Goal: Information Seeking & Learning: Learn about a topic

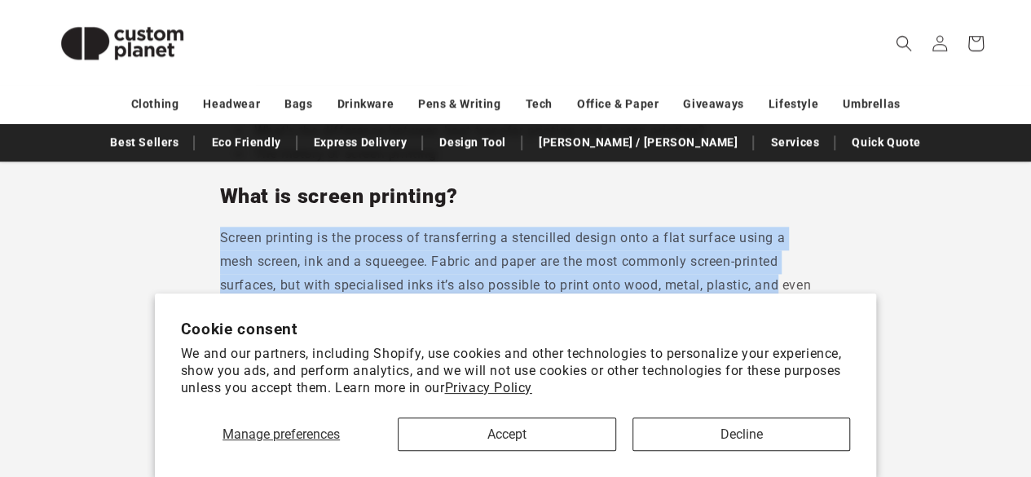
drag, startPoint x: 220, startPoint y: 240, endPoint x: 785, endPoint y: 284, distance: 566.4
click at [785, 284] on p "Screen printing is the process of transferring a stencilled design onto a flat …" at bounding box center [516, 297] width 592 height 141
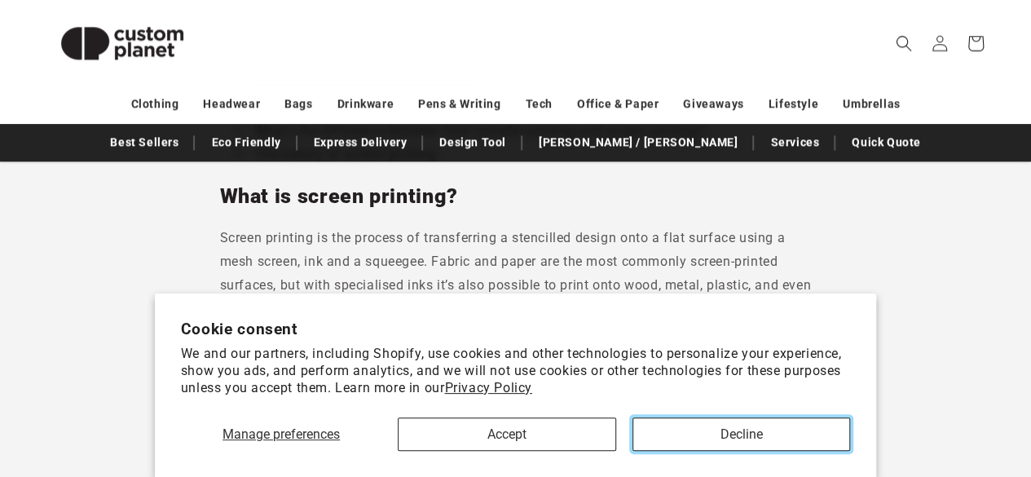
click at [728, 440] on button "Decline" at bounding box center [741, 433] width 218 height 33
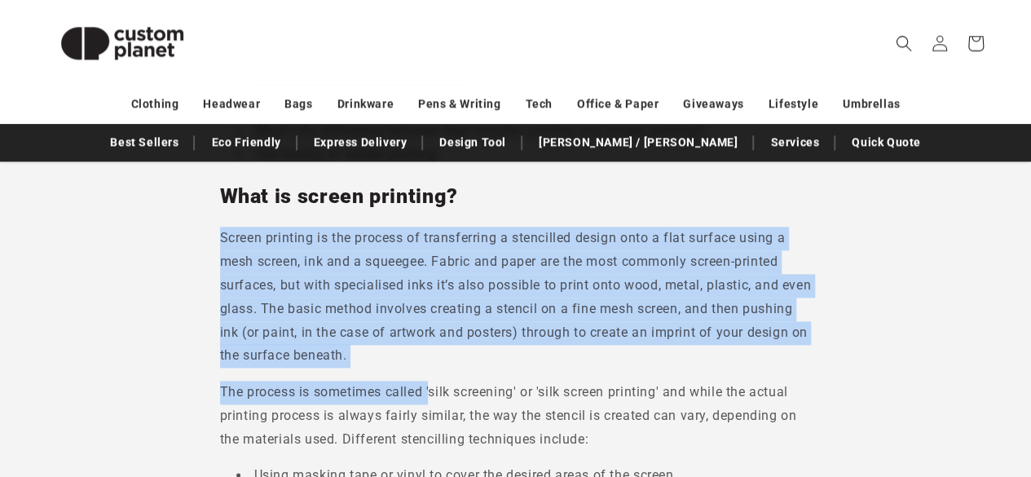
drag, startPoint x: 220, startPoint y: 230, endPoint x: 434, endPoint y: 385, distance: 264.8
drag, startPoint x: 416, startPoint y: 356, endPoint x: 218, endPoint y: 229, distance: 234.6
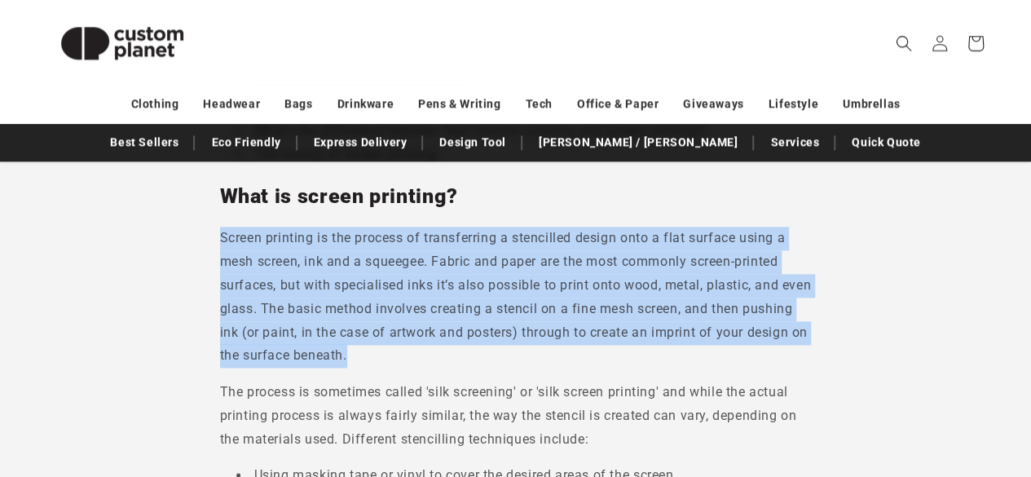
copy p "Screen printing is the process of transferring a stencilled design onto a flat …"
